Goal: Information Seeking & Learning: Find specific fact

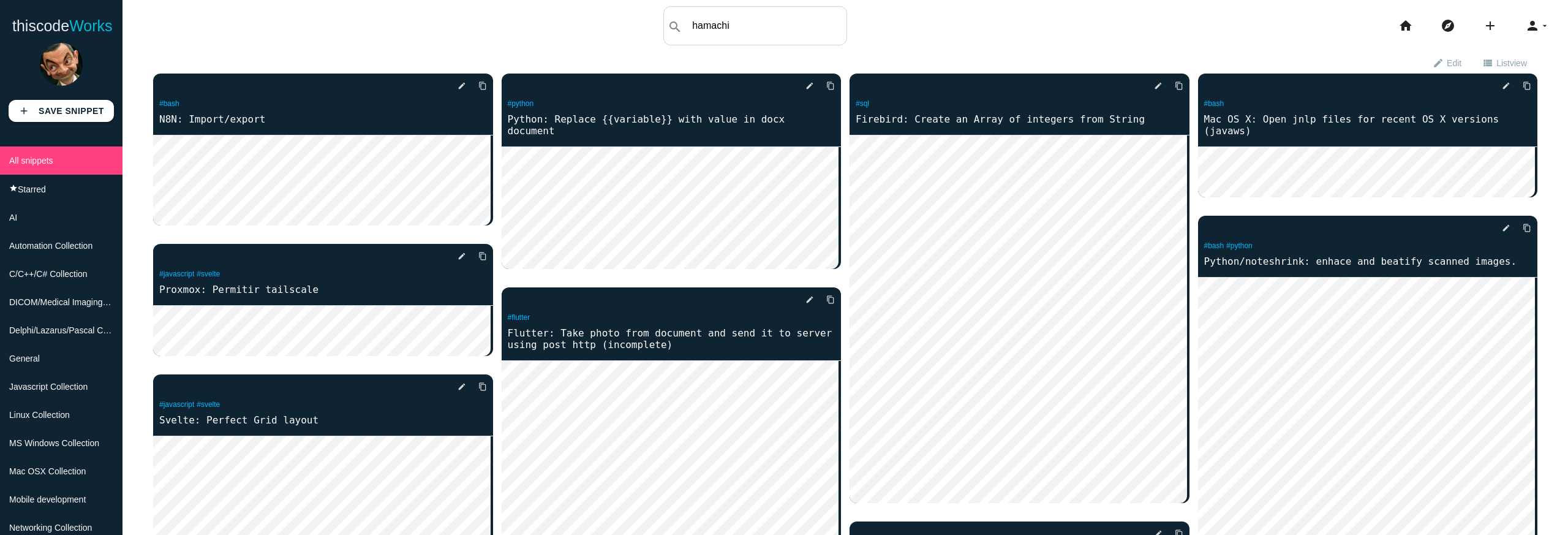
type input "hamachi"
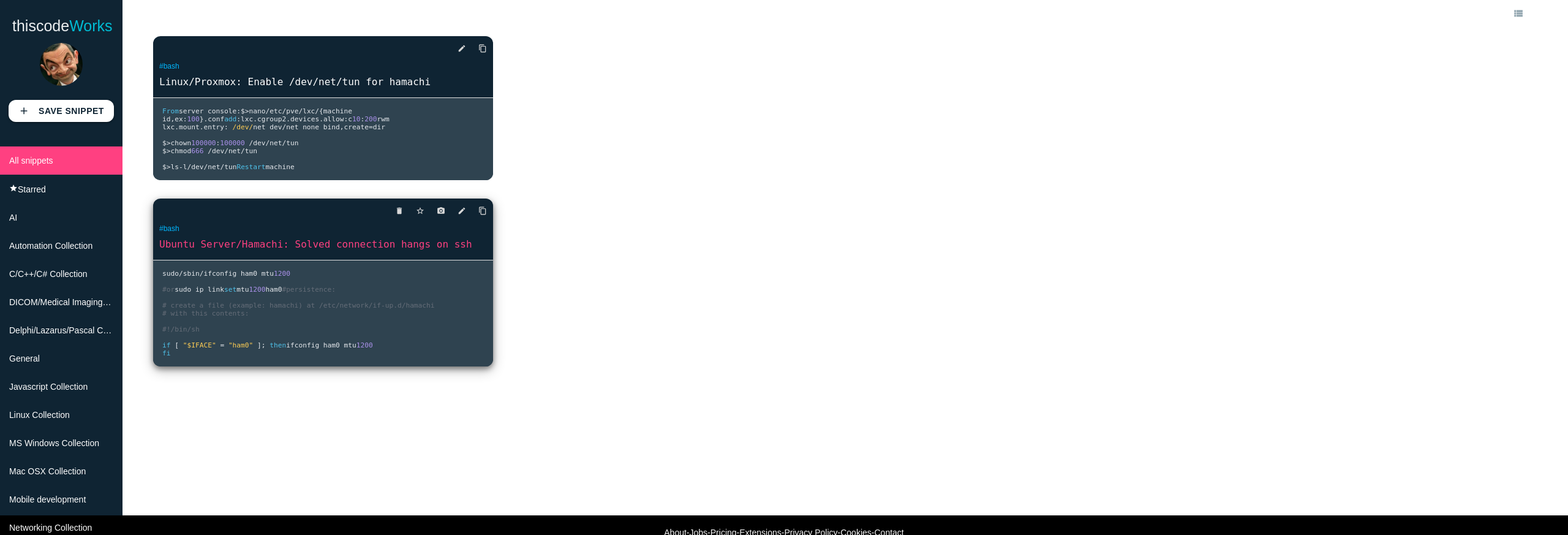
scroll to position [92, 0]
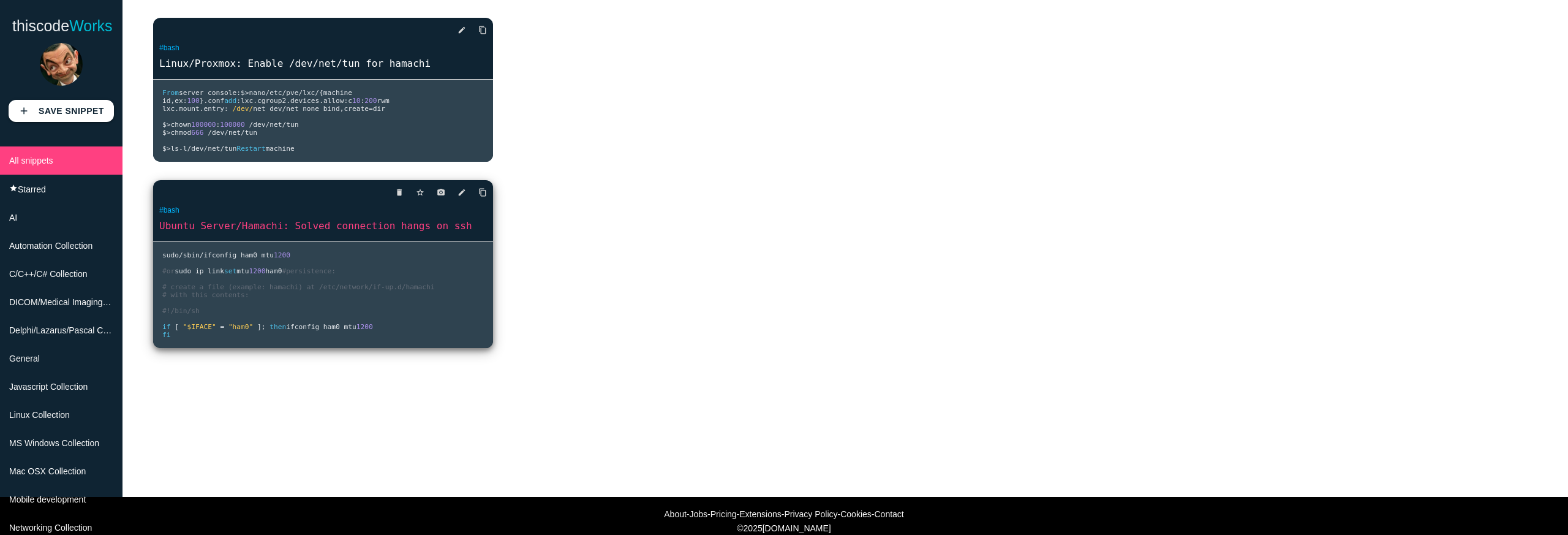
click at [331, 348] on pre "sudo / sbin / ifconfig ham0 mtu 1200 #or sudo ip link set mtu 1200 ham0 #persis…" at bounding box center [323, 295] width 340 height 106
click at [332, 327] on pre "sudo / sbin / ifconfig ham0 mtu 1200 #or sudo ip link set mtu 1200 ham0 #persis…" at bounding box center [323, 295] width 340 height 106
click at [356, 233] on link "Ubuntu Server/Hamachi: Solved connection hangs on ssh" at bounding box center [323, 225] width 340 height 14
